Goal: Answer question/provide support

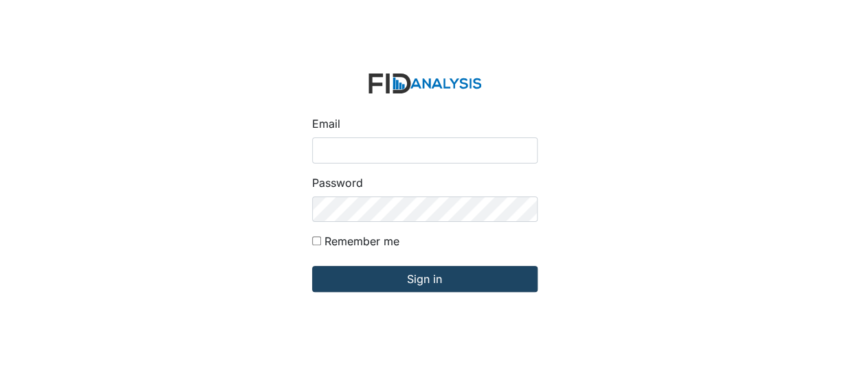
type input "[EMAIL_ADDRESS][DOMAIN_NAME]"
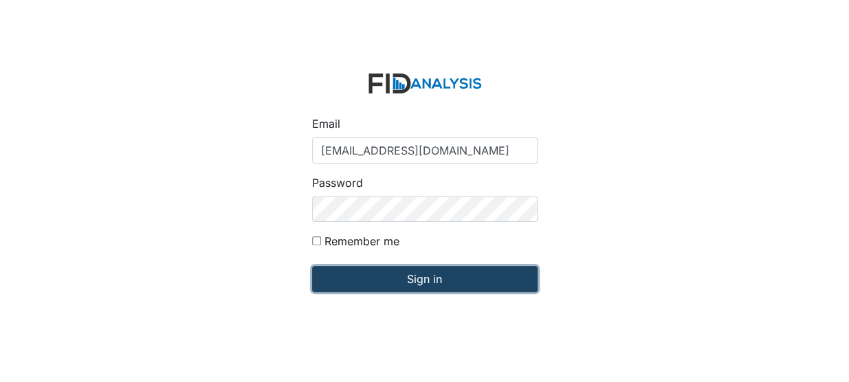
click at [366, 282] on input "Sign in" at bounding box center [424, 279] width 225 height 26
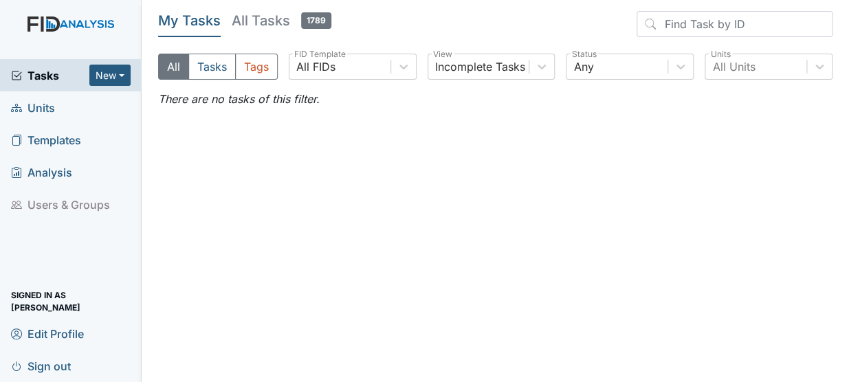
click at [49, 104] on span "Units" at bounding box center [33, 107] width 44 height 21
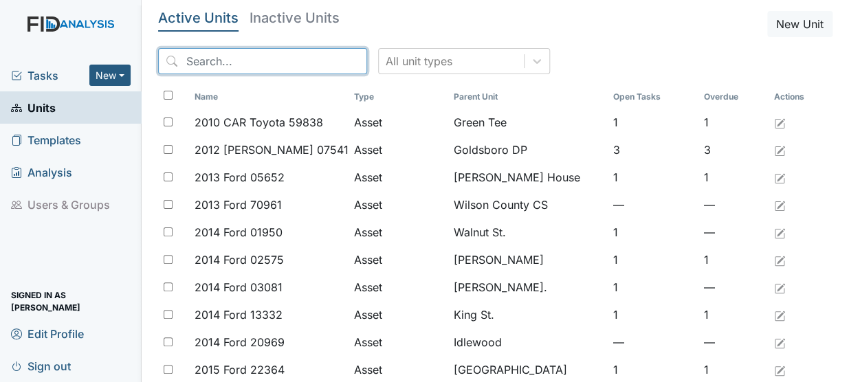
click at [277, 63] on input "search" at bounding box center [262, 61] width 209 height 26
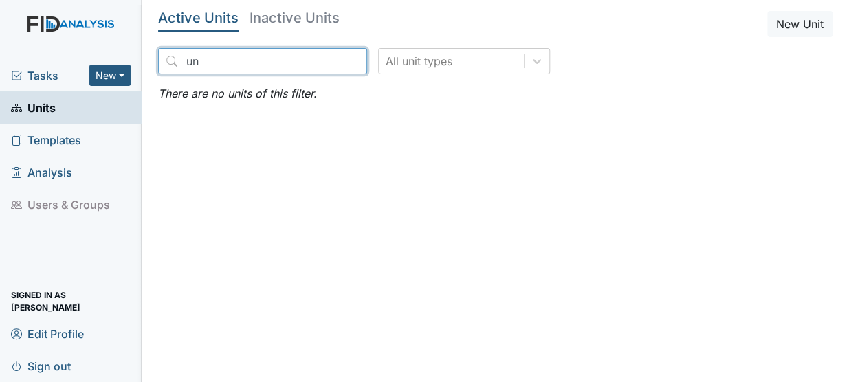
type input "u"
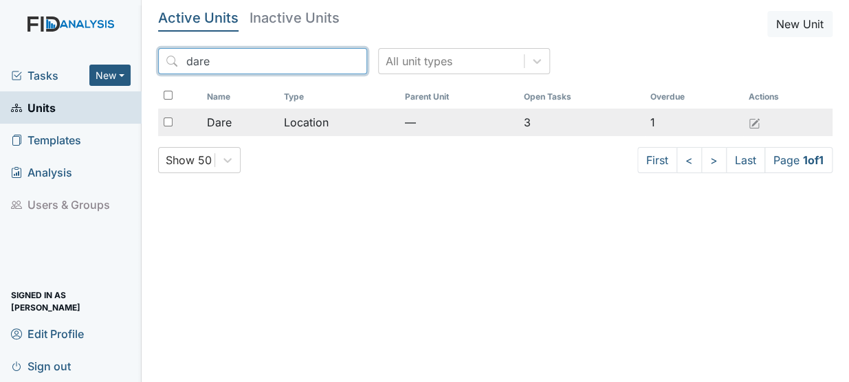
type input "dare"
click at [315, 122] on td "Location" at bounding box center [338, 122] width 120 height 27
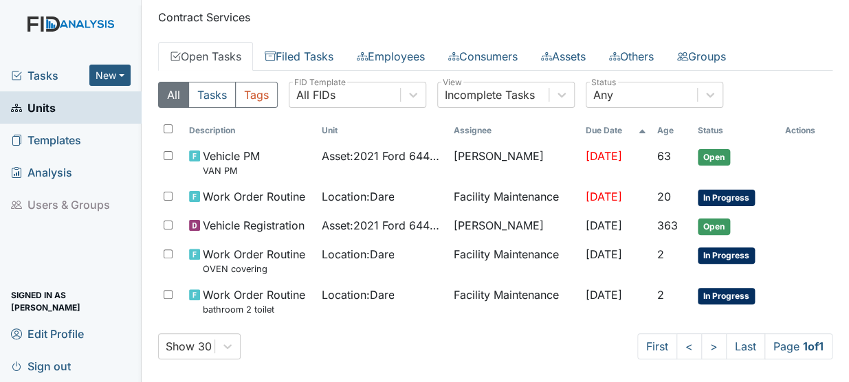
scroll to position [38, 0]
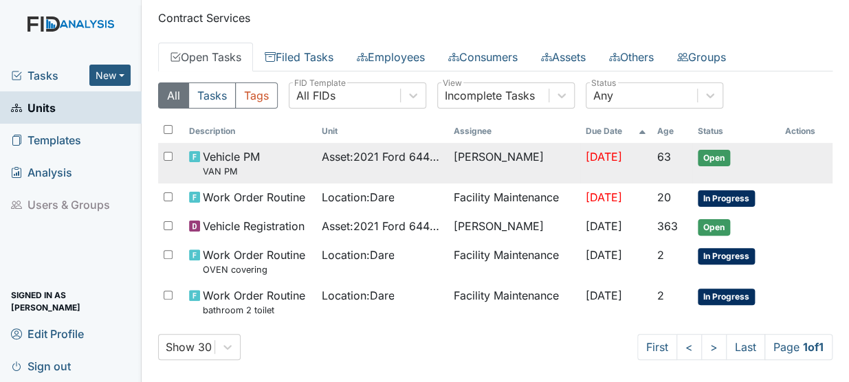
click at [326, 155] on span "Asset : 2021 Ford 64433" at bounding box center [381, 156] width 121 height 16
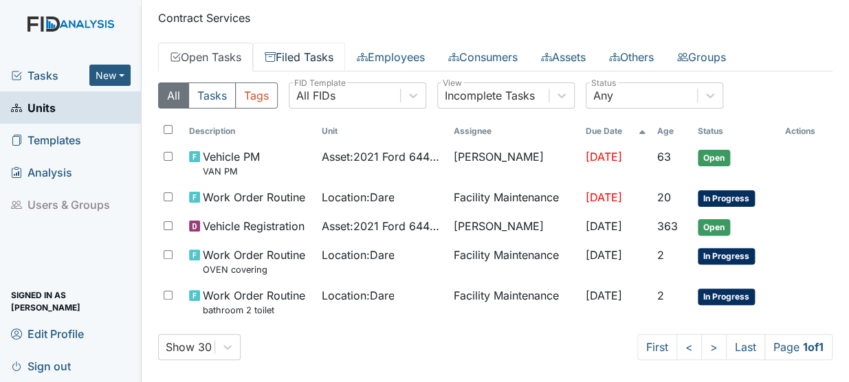
click at [332, 49] on link "Filed Tasks" at bounding box center [299, 57] width 92 height 29
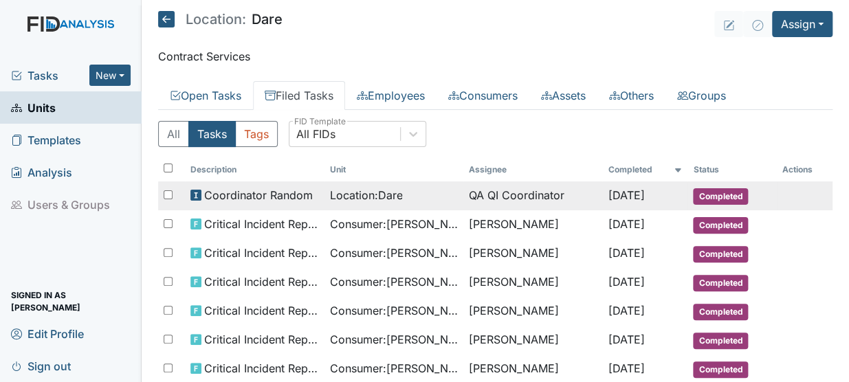
click at [344, 190] on span "Location : Dare" at bounding box center [365, 195] width 73 height 16
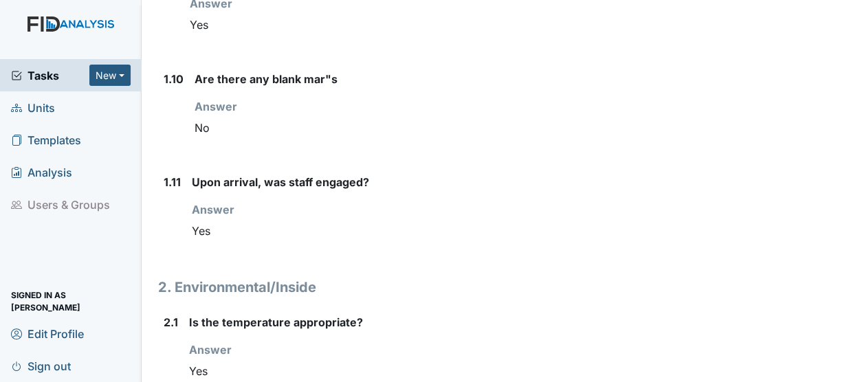
scroll to position [1130, 0]
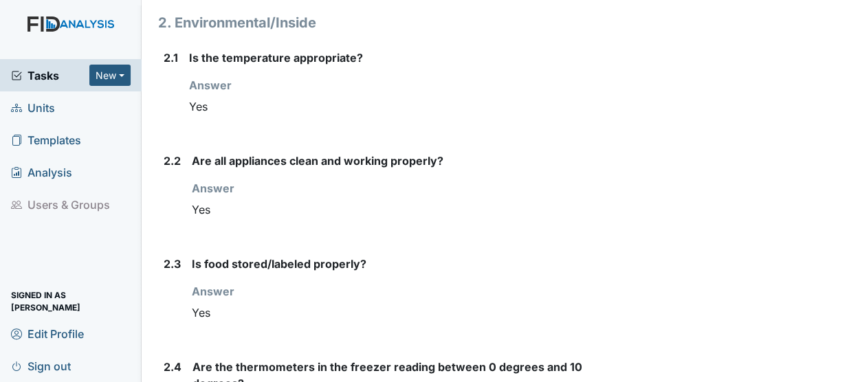
scroll to position [0, 0]
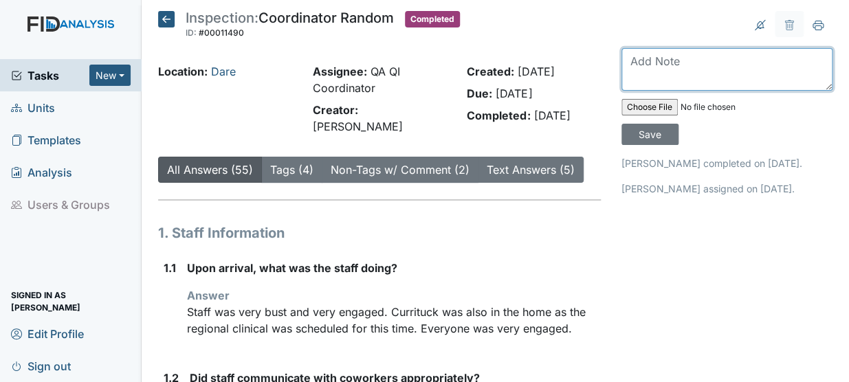
click at [679, 77] on textarea at bounding box center [726, 69] width 211 height 43
type textarea "."
type textarea "i"
click at [716, 63] on textarea "In response to" at bounding box center [726, 69] width 211 height 43
click at [718, 58] on textarea "In response to 4.2 Is cone behind the van?" at bounding box center [726, 69] width 211 height 43
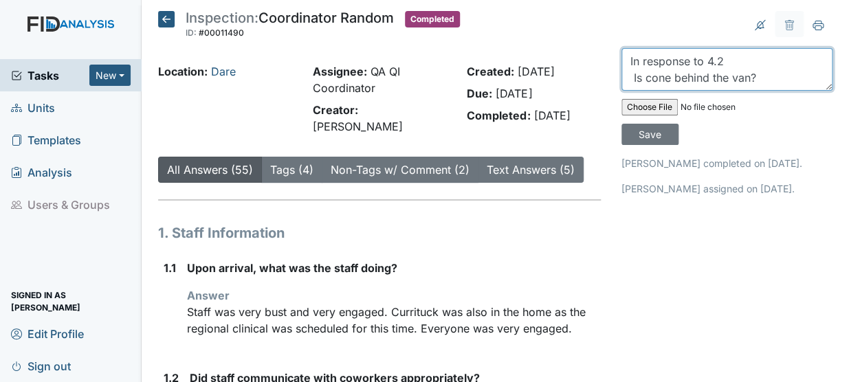
click at [728, 60] on textarea "In response to 4.2 Is cone behind the van?" at bounding box center [726, 69] width 211 height 43
click at [700, 61] on textarea "In response to 4.2 Is cone behind the van?" at bounding box center [726, 69] width 211 height 43
click at [758, 76] on textarea "In response to Van 4.2 Is cone behind the van?" at bounding box center [726, 69] width 211 height 43
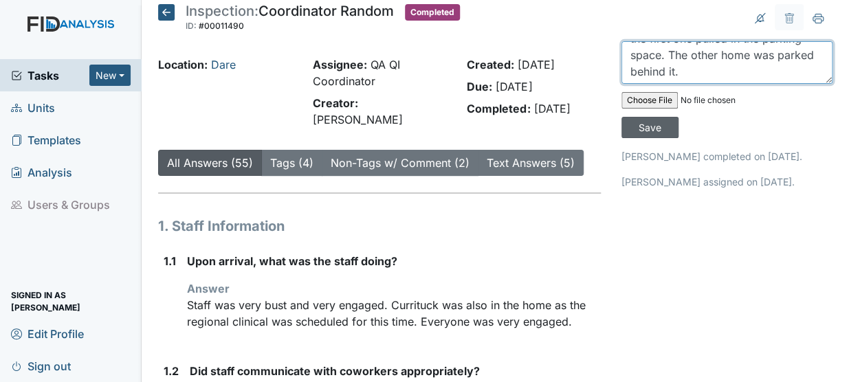
type textarea "In response to Van 4.2 Is cone behind the van? The van that had the cone behind…"
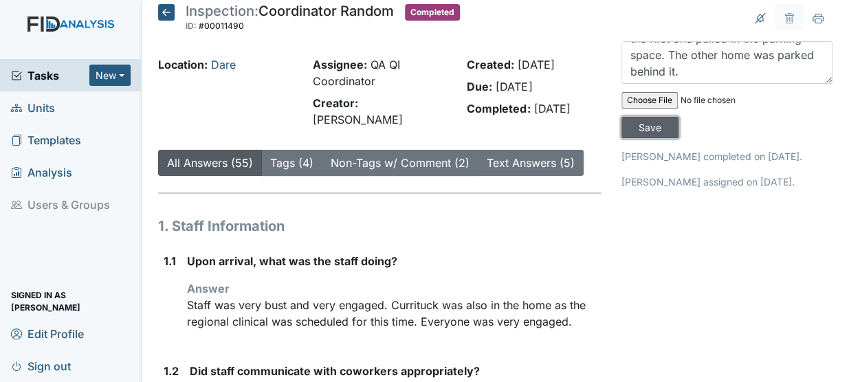
click at [653, 122] on input "Save" at bounding box center [649, 127] width 57 height 21
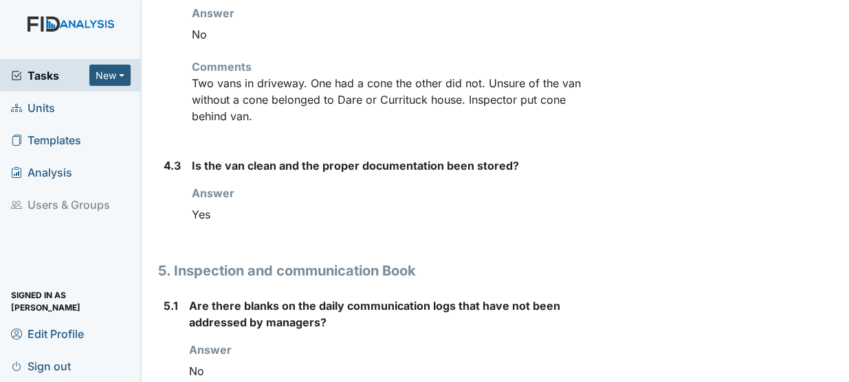
scroll to position [4967, 0]
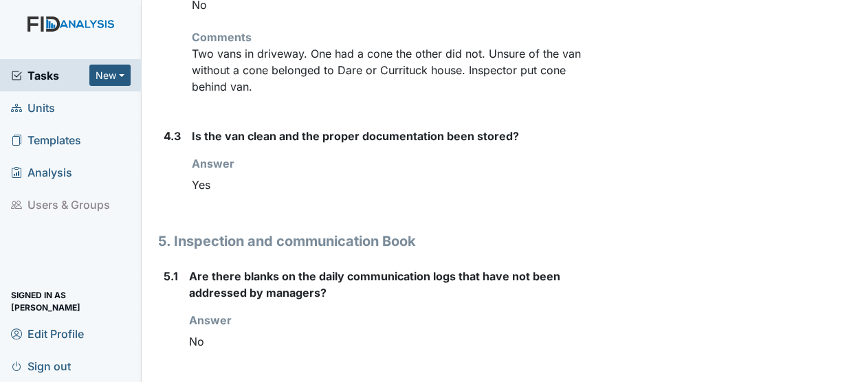
click at [559, 234] on h1 "5. Inspection and communication Book" at bounding box center [379, 241] width 442 height 21
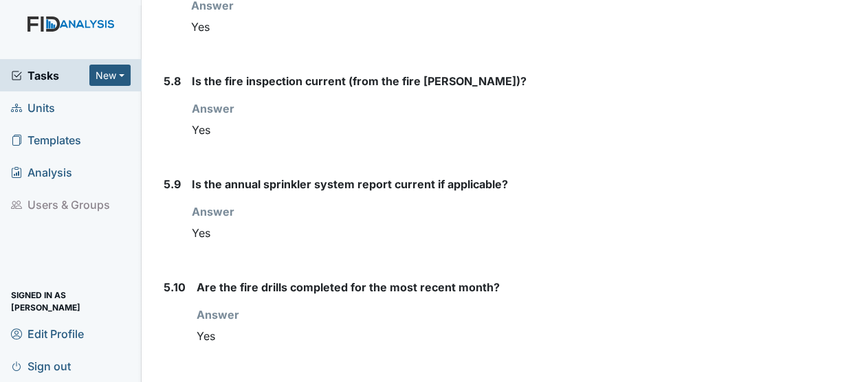
scroll to position [5968, 0]
